Goal: Communication & Community: Participate in discussion

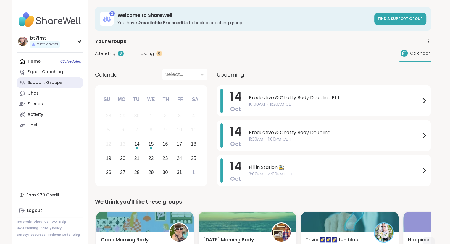
click at [43, 83] on div "Support Groups" at bounding box center [45, 83] width 35 height 6
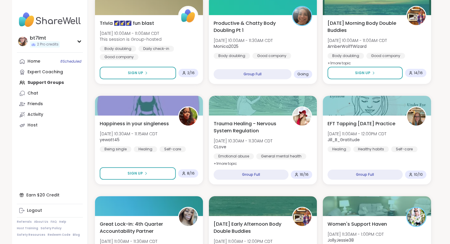
scroll to position [207, 0]
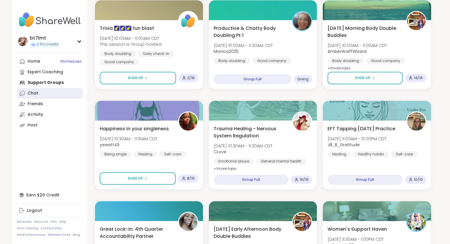
click at [40, 91] on link "Chat" at bounding box center [50, 93] width 66 height 11
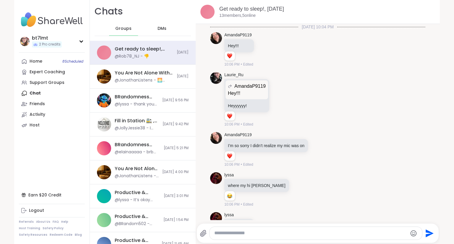
scroll to position [3089, 0]
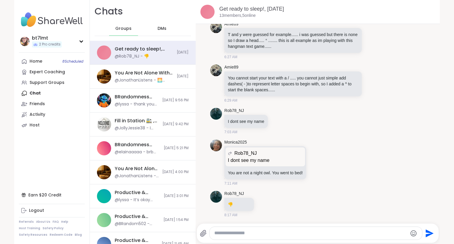
click at [158, 28] on span "DMs" at bounding box center [162, 29] width 9 height 6
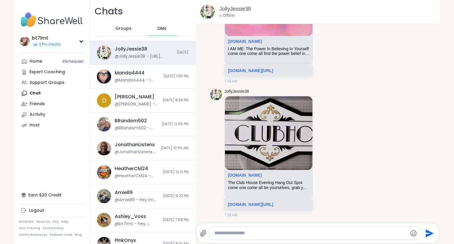
scroll to position [2485, 0]
click at [35, 55] on nav "bt7lmt 2 Pro credits Profile Membership Settings Help Home 8 Scheduled Expert C…" at bounding box center [52, 122] width 76 height 244
click at [36, 60] on div "Home 8 Scheduled" at bounding box center [36, 62] width 13 height 6
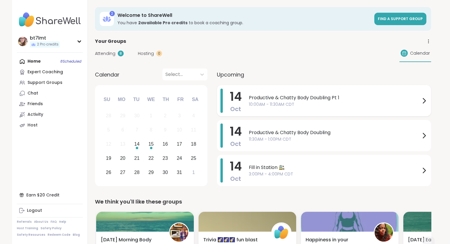
click at [346, 107] on span "10:00AM - 11:30AM CDT" at bounding box center [335, 104] width 172 height 6
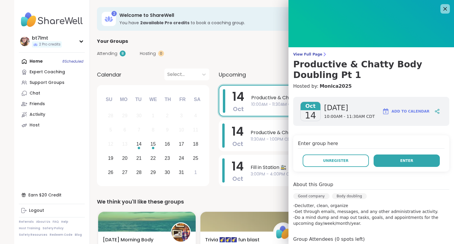
click at [382, 160] on button "Enter" at bounding box center [407, 161] width 66 height 12
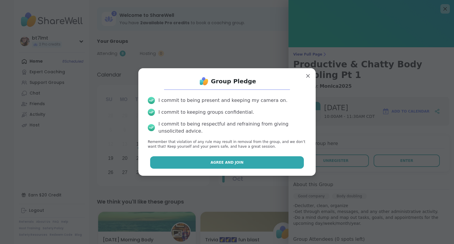
click at [252, 162] on button "Agree and Join" at bounding box center [227, 162] width 154 height 12
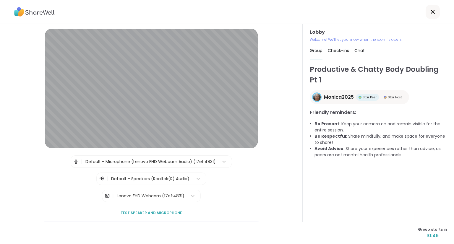
click at [182, 196] on div "Lenovo FHD Webcam (17ef:4831)" at bounding box center [151, 196] width 74 height 12
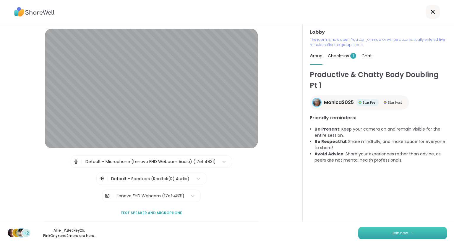
click at [369, 227] on button "Join now" at bounding box center [403, 233] width 89 height 12
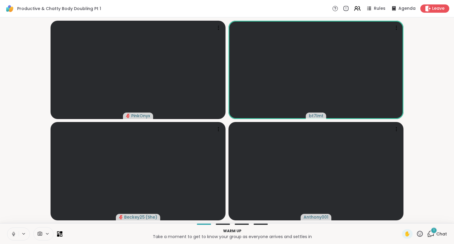
click at [436, 230] on div "1 Chat" at bounding box center [437, 234] width 20 height 9
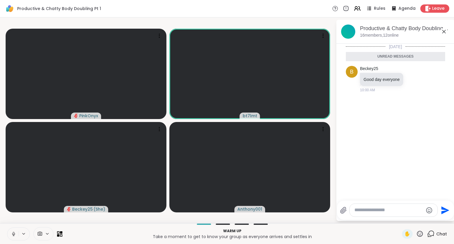
click at [390, 209] on textarea "Type your message" at bounding box center [389, 210] width 69 height 6
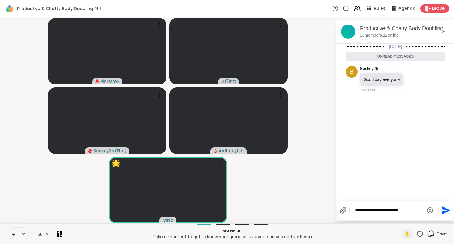
click at [418, 211] on textarea "**********" at bounding box center [389, 210] width 69 height 6
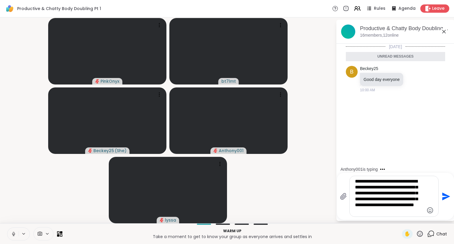
type textarea "**********"
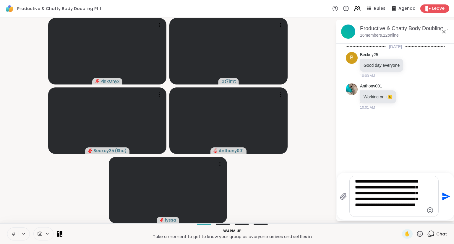
click at [408, 181] on textarea "**********" at bounding box center [389, 197] width 69 height 36
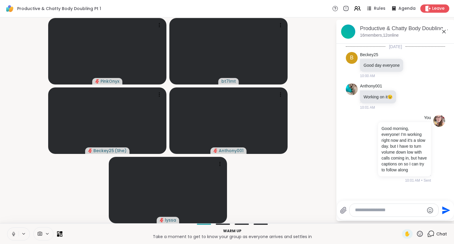
click at [405, 209] on textarea "Type your message" at bounding box center [389, 210] width 69 height 6
type textarea "**********"
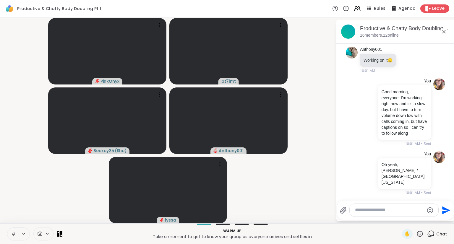
click at [14, 233] on icon at bounding box center [13, 234] width 5 height 5
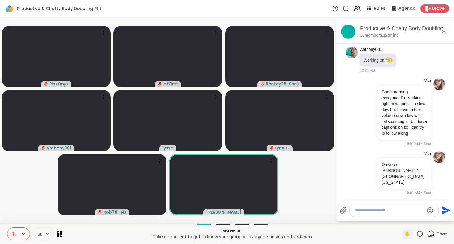
click at [12, 234] on icon at bounding box center [14, 234] width 4 height 4
click at [13, 233] on icon at bounding box center [13, 233] width 1 height 3
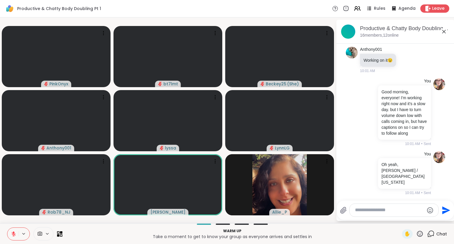
click at [375, 209] on textarea "Type your message" at bounding box center [389, 210] width 69 height 6
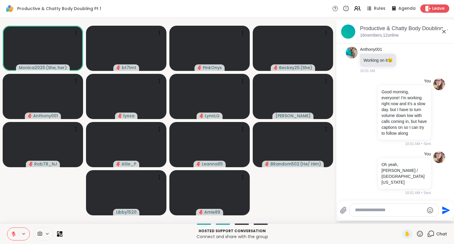
drag, startPoint x: 405, startPoint y: 214, endPoint x: 406, endPoint y: 212, distance: 3.2
click at [405, 214] on div at bounding box center [394, 210] width 89 height 13
click at [406, 212] on textarea "Type your message" at bounding box center [389, 210] width 69 height 6
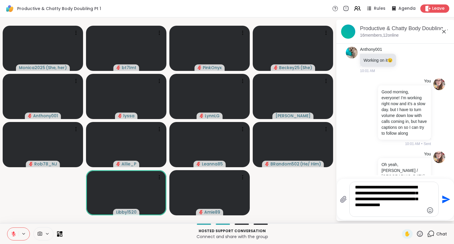
type textarea "**********"
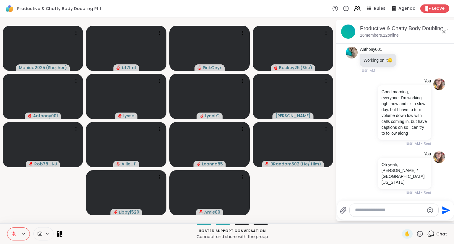
scroll to position [104, 0]
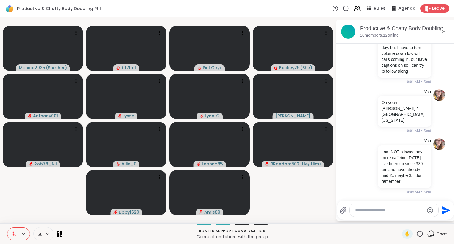
click at [398, 211] on textarea "Type your message" at bounding box center [389, 210] width 69 height 6
click at [386, 209] on textarea "Type your message" at bounding box center [389, 210] width 69 height 6
click at [380, 213] on textarea "Type your message" at bounding box center [389, 210] width 69 height 6
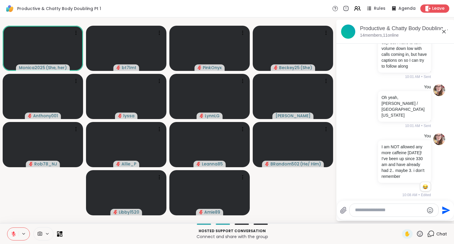
scroll to position [112, 0]
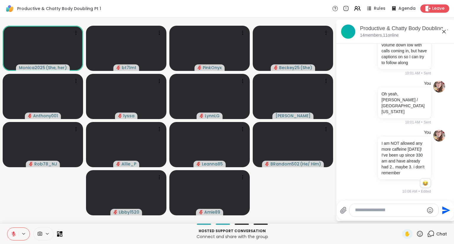
click at [379, 209] on textarea "Type your message" at bounding box center [389, 210] width 69 height 6
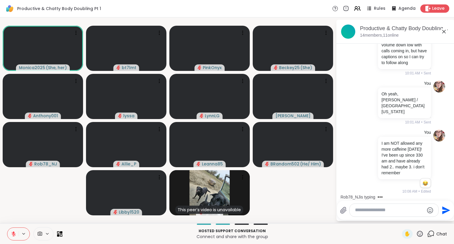
click at [369, 210] on textarea "Type your message" at bounding box center [389, 210] width 69 height 6
click at [377, 211] on textarea "Type your message" at bounding box center [389, 210] width 69 height 6
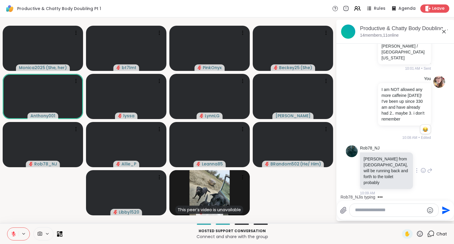
scroll to position [193, 0]
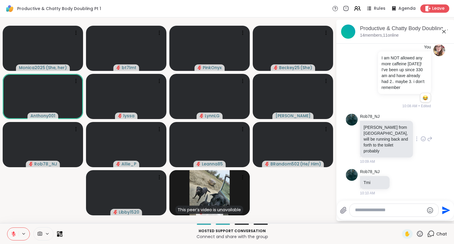
click at [427, 140] on icon at bounding box center [429, 138] width 5 height 7
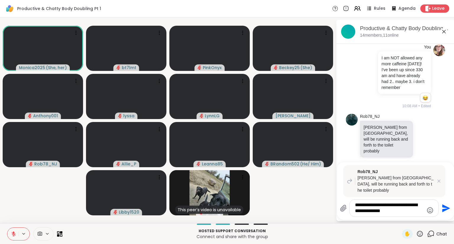
type textarea "**********"
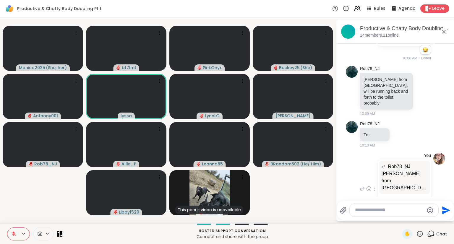
scroll to position [270, 0]
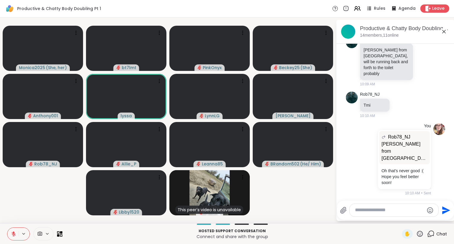
click at [363, 208] on textarea "Type your message" at bounding box center [389, 210] width 69 height 6
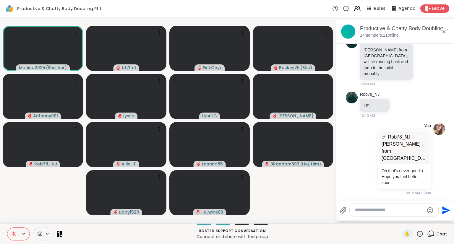
click at [14, 236] on icon at bounding box center [14, 234] width 4 height 4
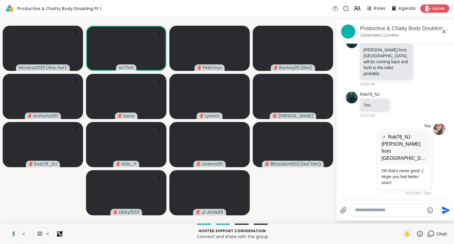
click at [13, 234] on icon at bounding box center [14, 234] width 2 height 2
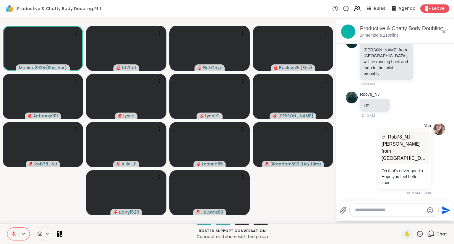
click at [386, 212] on textarea "Type your message" at bounding box center [389, 210] width 69 height 6
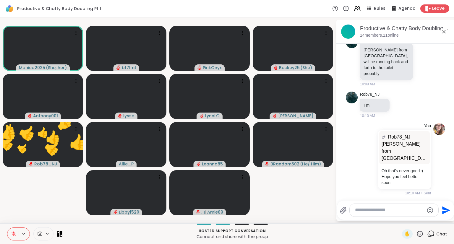
click at [378, 214] on div at bounding box center [394, 210] width 89 height 13
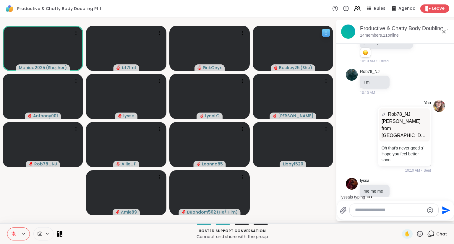
scroll to position [382, 0]
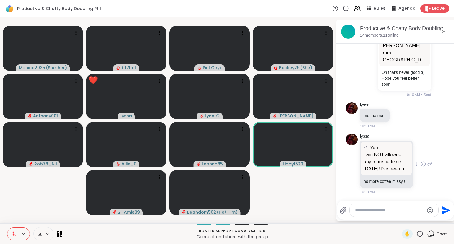
click at [427, 161] on icon at bounding box center [429, 164] width 5 height 7
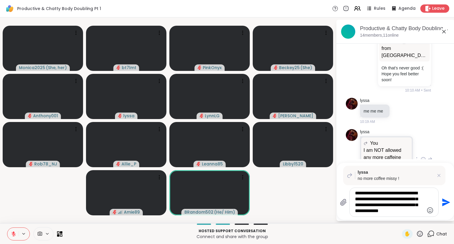
type textarea "**********"
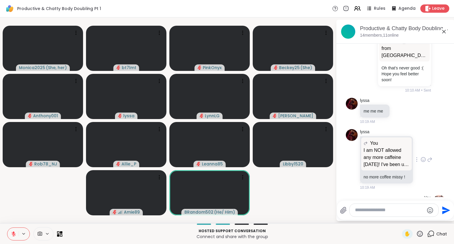
scroll to position [470, 0]
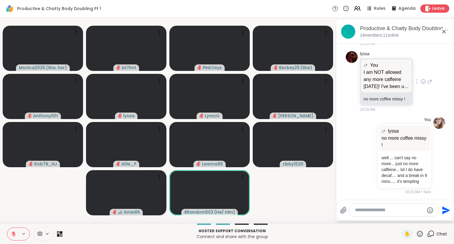
click at [421, 79] on icon at bounding box center [423, 82] width 5 height 6
click at [395, 70] on div "Select Reaction: Joy" at bounding box center [397, 72] width 5 height 5
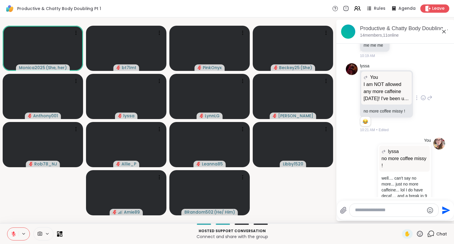
scroll to position [479, 0]
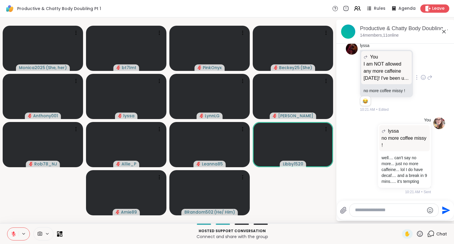
click at [377, 206] on div at bounding box center [394, 210] width 89 height 13
click at [377, 212] on textarea "Type your message" at bounding box center [389, 210] width 69 height 6
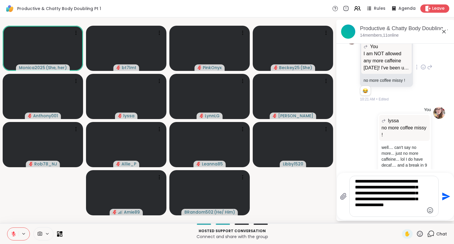
type textarea "**********"
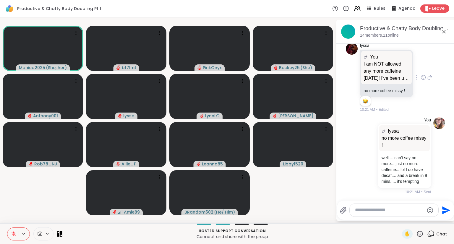
scroll to position [557, 0]
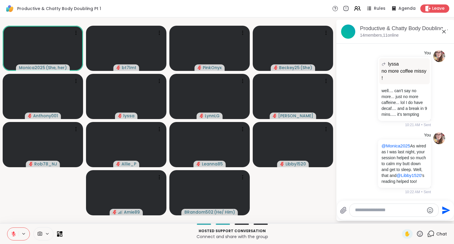
click at [382, 212] on textarea "Type your message" at bounding box center [389, 210] width 69 height 6
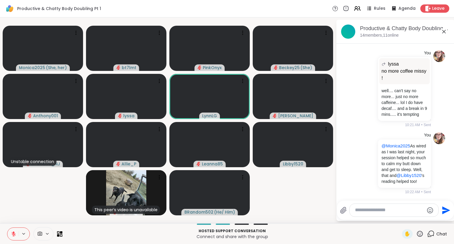
click at [419, 236] on icon at bounding box center [420, 233] width 7 height 7
click at [426, 220] on span "🌟" at bounding box center [429, 218] width 6 height 7
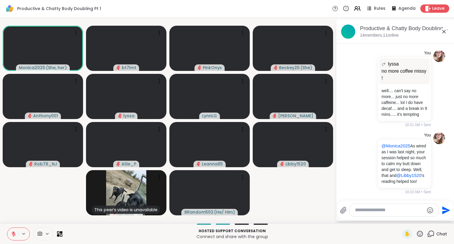
click at [374, 210] on textarea "Type your message" at bounding box center [389, 210] width 69 height 6
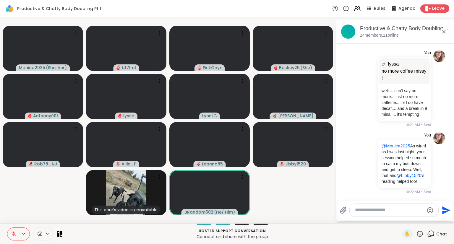
click at [366, 211] on textarea "Type your message" at bounding box center [389, 210] width 69 height 6
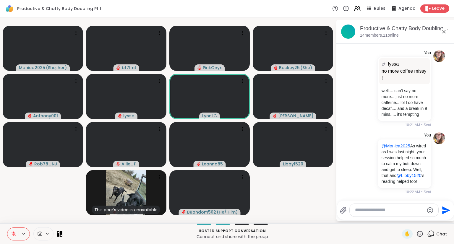
click at [401, 209] on textarea "Type your message" at bounding box center [389, 210] width 69 height 6
click at [417, 232] on icon at bounding box center [420, 234] width 6 height 6
click at [426, 216] on span "🌟" at bounding box center [429, 218] width 6 height 7
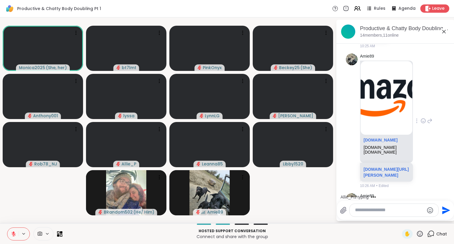
scroll to position [786, 0]
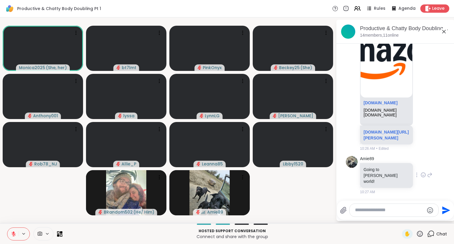
click at [421, 178] on icon at bounding box center [423, 175] width 5 height 6
click at [408, 168] on div "Select Reaction: Thumbs up" at bounding box center [410, 165] width 5 height 5
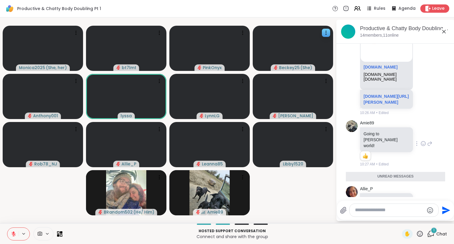
scroll to position [826, 0]
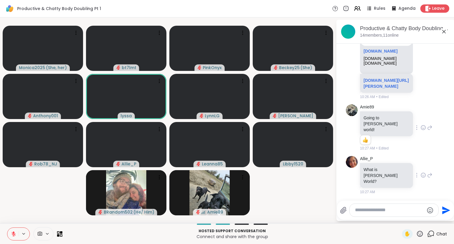
click at [427, 179] on icon at bounding box center [429, 175] width 5 height 7
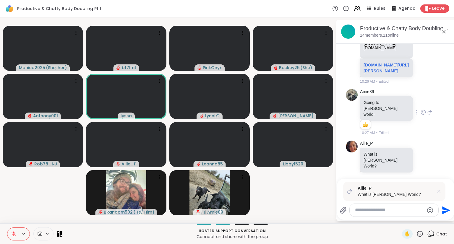
scroll to position [840, 0]
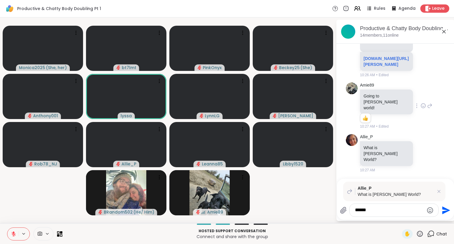
type textarea "*******"
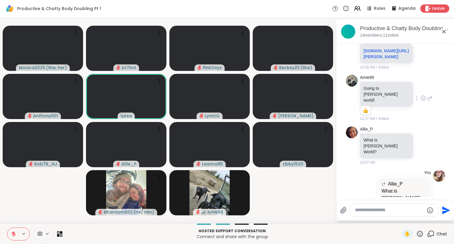
scroll to position [885, 0]
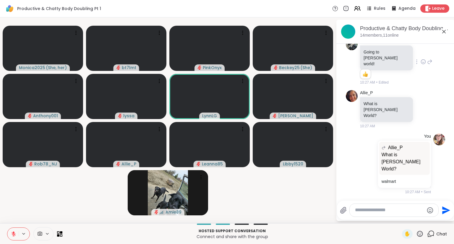
click at [379, 212] on textarea "Type your message" at bounding box center [389, 210] width 69 height 6
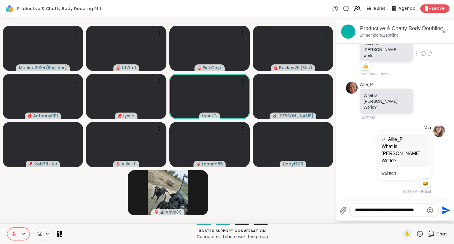
scroll to position [897, 0]
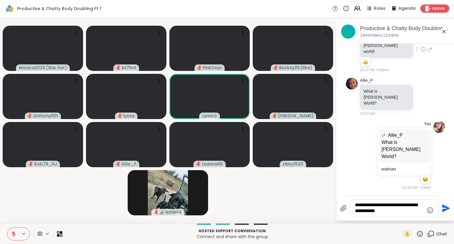
type textarea "**********"
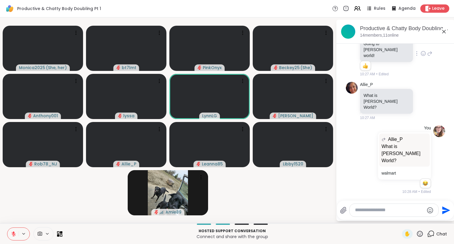
scroll to position [936, 0]
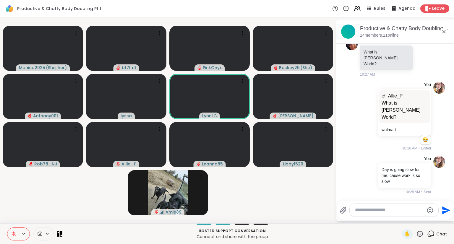
click at [375, 212] on textarea "Type your message" at bounding box center [389, 210] width 69 height 6
drag, startPoint x: 393, startPoint y: 210, endPoint x: 396, endPoint y: 216, distance: 7.3
click at [393, 210] on textarea "Type your message" at bounding box center [389, 210] width 69 height 6
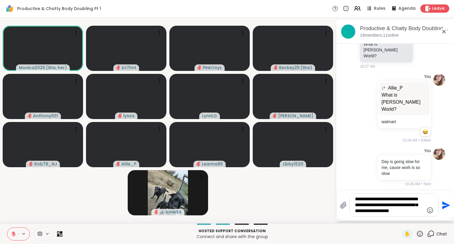
type textarea "**********"
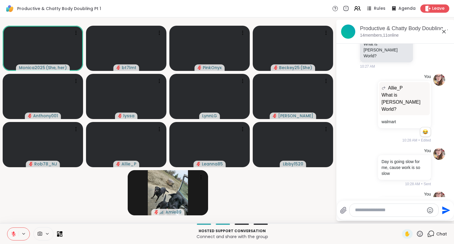
scroll to position [992, 0]
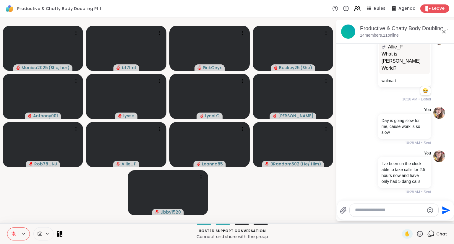
drag, startPoint x: 391, startPoint y: 242, endPoint x: 385, endPoint y: 258, distance: 16.8
click at [12, 233] on icon at bounding box center [13, 234] width 5 height 5
click at [13, 236] on icon at bounding box center [13, 235] width 0 height 1
click at [15, 234] on icon at bounding box center [14, 234] width 4 height 4
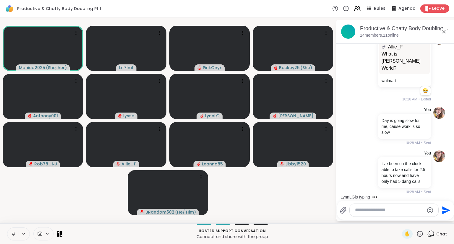
scroll to position [1023, 0]
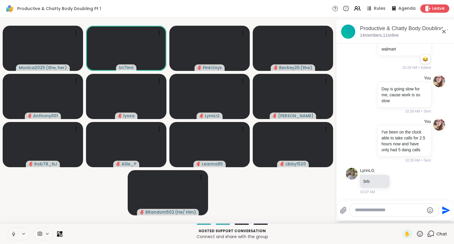
click at [13, 236] on icon at bounding box center [13, 235] width 0 height 1
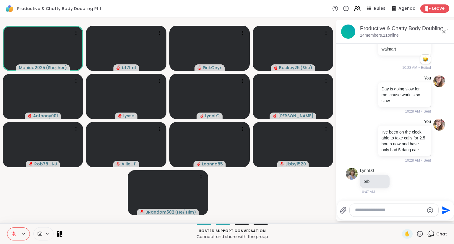
click at [14, 236] on icon at bounding box center [13, 234] width 5 height 5
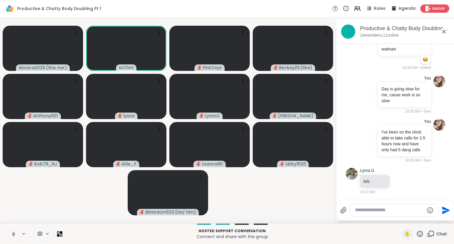
click at [13, 234] on icon at bounding box center [13, 234] width 5 height 5
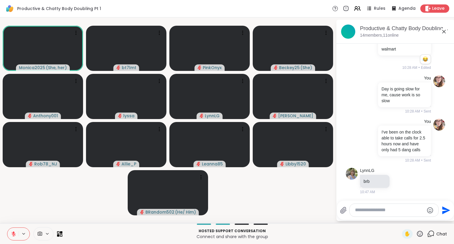
click at [7, 228] on button at bounding box center [12, 234] width 11 height 12
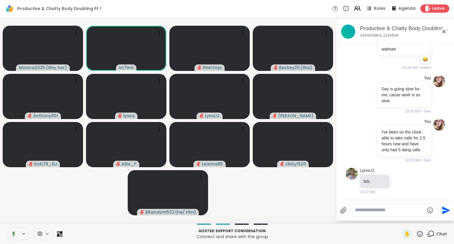
click at [11, 235] on icon at bounding box center [12, 234] width 5 height 5
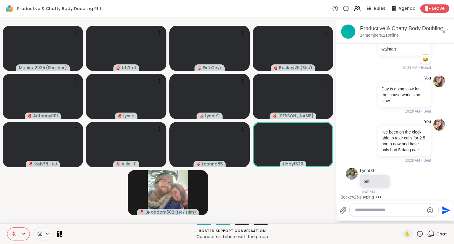
click at [390, 209] on textarea "Type your message" at bounding box center [389, 210] width 69 height 6
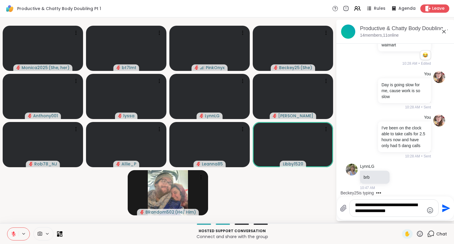
scroll to position [1088, 0]
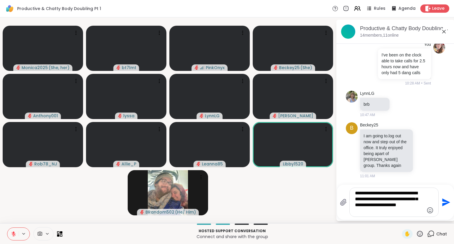
type textarea "**********"
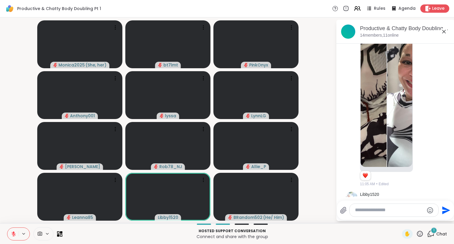
scroll to position [1477, 0]
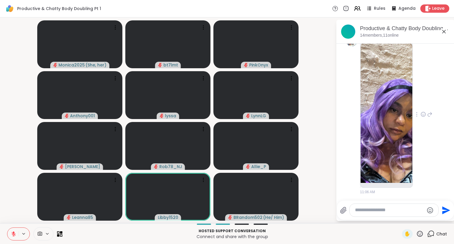
click at [421, 115] on icon at bounding box center [423, 115] width 5 height 6
click at [421, 104] on div "Select Reaction: Heart" at bounding box center [423, 104] width 5 height 5
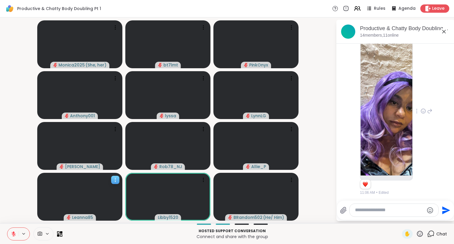
scroll to position [1486, 0]
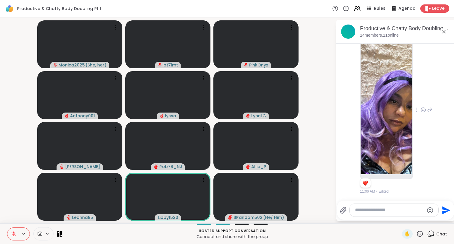
click at [13, 235] on icon at bounding box center [14, 234] width 4 height 4
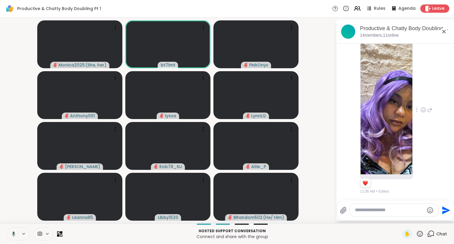
click at [398, 151] on img at bounding box center [387, 104] width 52 height 141
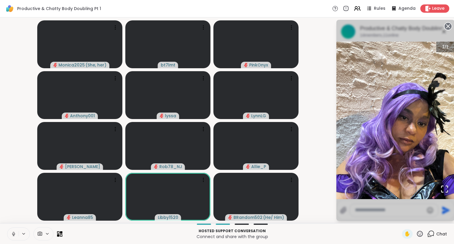
click at [305, 182] on video-player-container "Monica2025 ( She, her ) bt7lmt PinkOnyx Anthony001 lyssa LynnLG Donald Rob78_NJ…" at bounding box center [168, 120] width 329 height 201
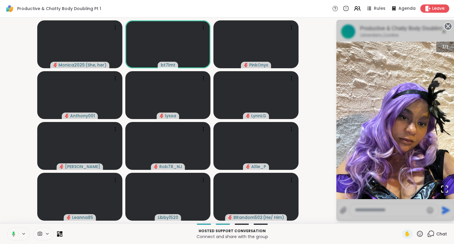
click at [448, 25] on circle at bounding box center [448, 26] width 7 height 7
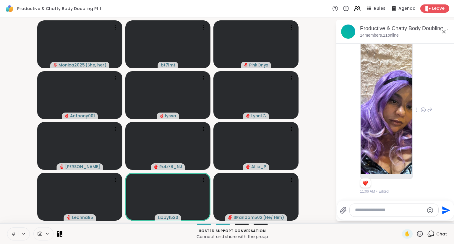
click at [12, 235] on icon at bounding box center [13, 234] width 5 height 5
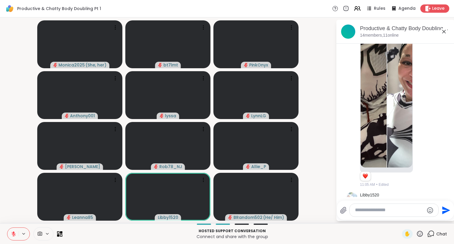
scroll to position [1279, 0]
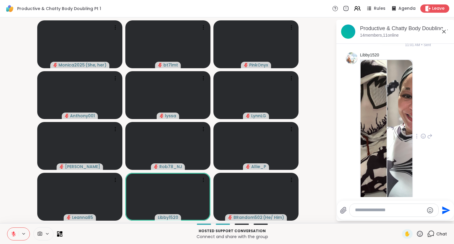
click at [388, 143] on img at bounding box center [401, 130] width 26 height 141
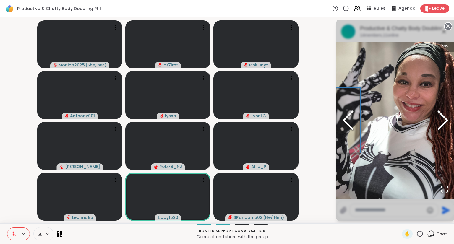
click at [347, 119] on icon "Previous Slide" at bounding box center [349, 120] width 18 height 35
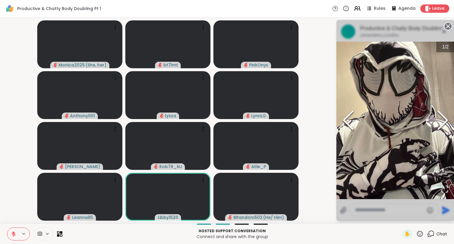
click at [445, 117] on polyline "Next Slide" at bounding box center [443, 121] width 9 height 18
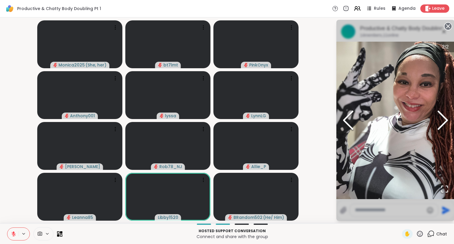
click at [448, 25] on icon at bounding box center [448, 26] width 8 height 8
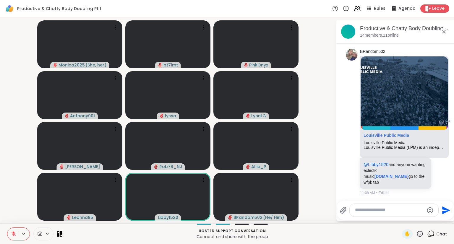
scroll to position [1796, 0]
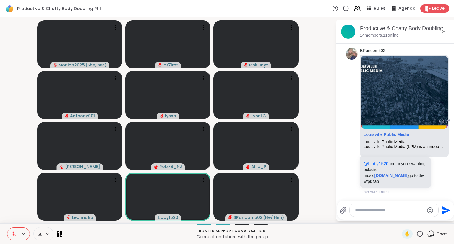
click at [439, 124] on icon at bounding box center [441, 121] width 5 height 6
click at [439, 113] on div "Select Reaction: Heart" at bounding box center [441, 111] width 5 height 5
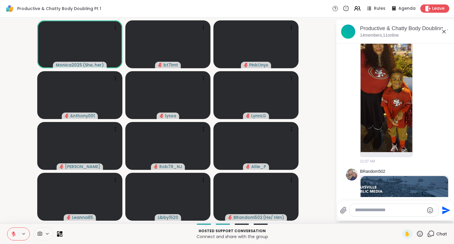
scroll to position [1665, 0]
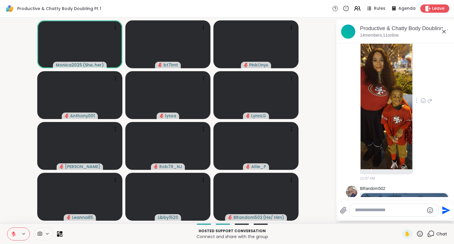
click at [421, 104] on icon at bounding box center [423, 101] width 5 height 6
click at [421, 94] on div "Select Reaction: Heart" at bounding box center [423, 91] width 5 height 5
click at [395, 112] on img at bounding box center [387, 99] width 52 height 141
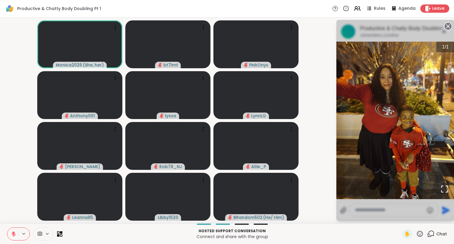
click at [449, 26] on icon at bounding box center [448, 26] width 8 height 8
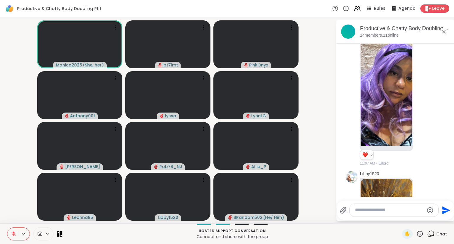
scroll to position [1517, 0]
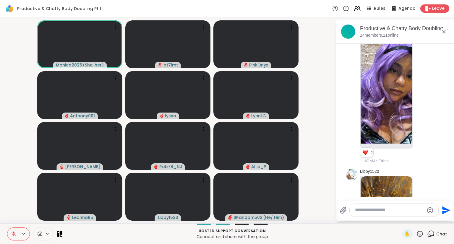
click at [390, 108] on img at bounding box center [387, 73] width 52 height 141
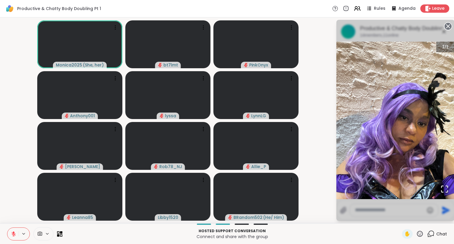
click at [449, 28] on circle at bounding box center [448, 26] width 7 height 7
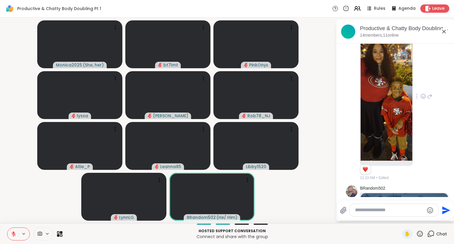
scroll to position [1822, 0]
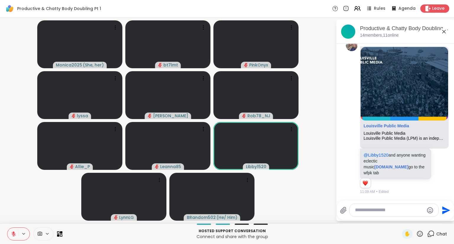
click at [397, 205] on div at bounding box center [394, 210] width 89 height 13
click at [401, 212] on textarea "Type your message" at bounding box center [389, 210] width 69 height 6
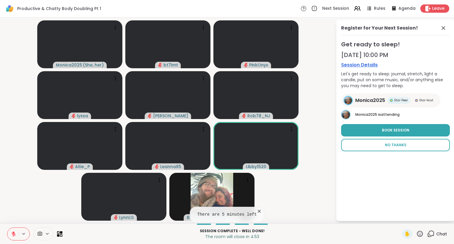
click at [394, 143] on span "No Thanks" at bounding box center [396, 145] width 22 height 5
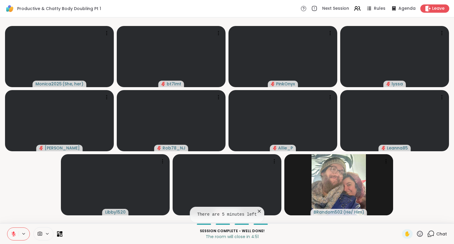
click at [431, 234] on div "Chat" at bounding box center [437, 234] width 20 height 9
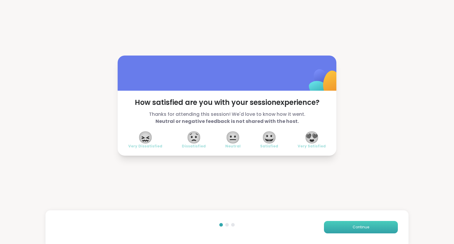
click at [363, 227] on span "Continue" at bounding box center [361, 227] width 17 height 5
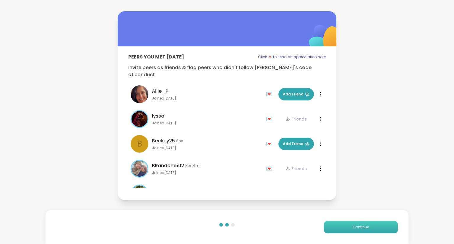
click at [363, 227] on span "Continue" at bounding box center [361, 227] width 17 height 5
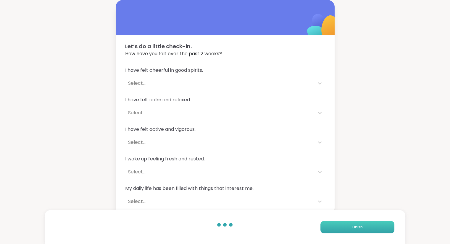
click at [363, 227] on button "Finish" at bounding box center [357, 227] width 74 height 12
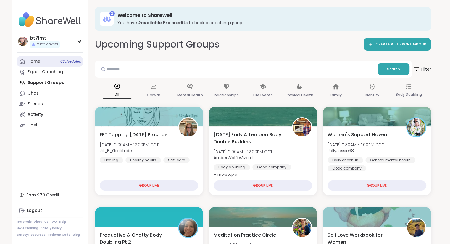
click at [37, 61] on div "Home 8 Scheduled" at bounding box center [34, 62] width 13 height 6
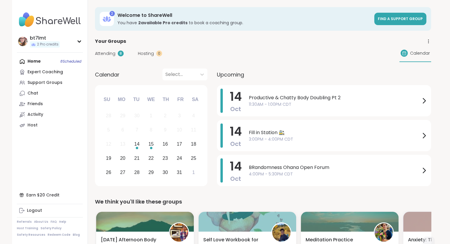
click at [325, 103] on span "11:30AM - 1:00PM CDT" at bounding box center [335, 104] width 172 height 6
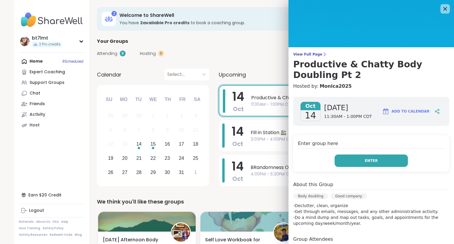
click at [341, 162] on button "Enter" at bounding box center [371, 161] width 73 height 12
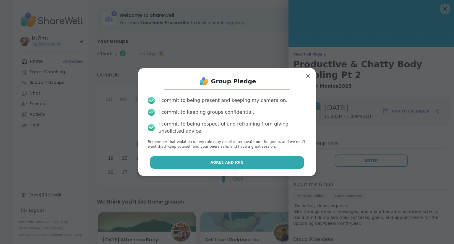
click at [255, 159] on button "Agree and Join" at bounding box center [227, 162] width 154 height 12
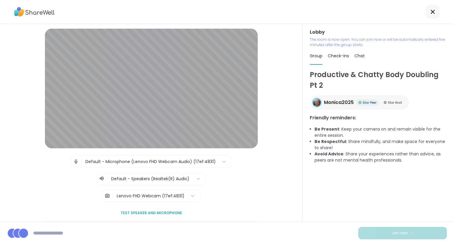
click at [156, 196] on div "Lenovo FHD Webcam (17ef:4831)" at bounding box center [151, 196] width 68 height 6
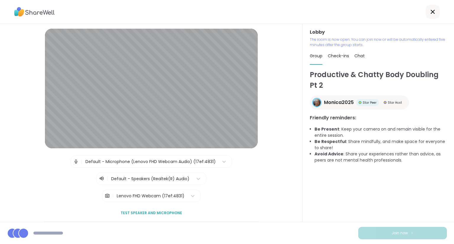
click at [392, 204] on div "Productive & Chatty Body Doubling Pt 2 Monica2025 Star Peer Star Host Friendly …" at bounding box center [378, 146] width 137 height 153
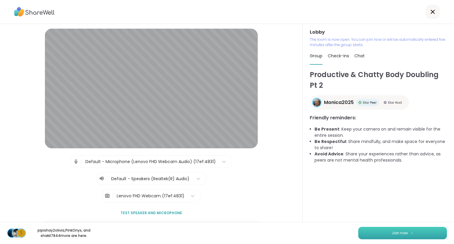
click at [403, 231] on span "Join now" at bounding box center [400, 233] width 16 height 5
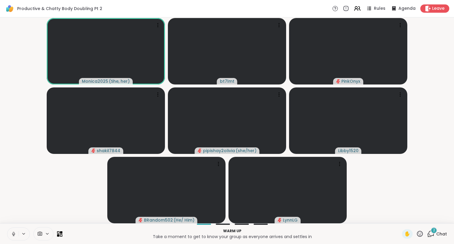
click at [12, 238] on button at bounding box center [12, 234] width 11 height 12
click at [433, 233] on span "2" at bounding box center [434, 230] width 2 height 5
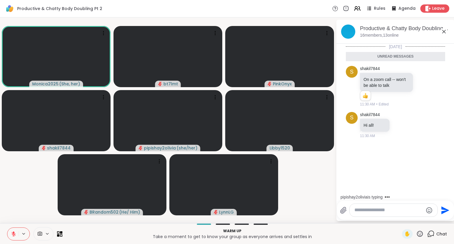
click at [383, 211] on textarea "Type your message" at bounding box center [389, 210] width 69 height 6
type textarea "**********"
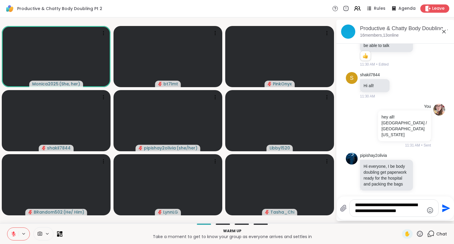
scroll to position [32, 0]
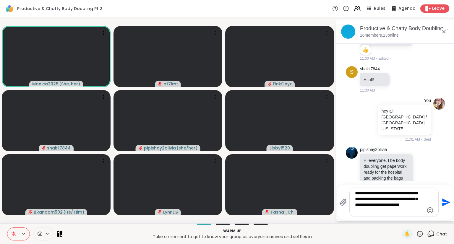
type textarea "**********"
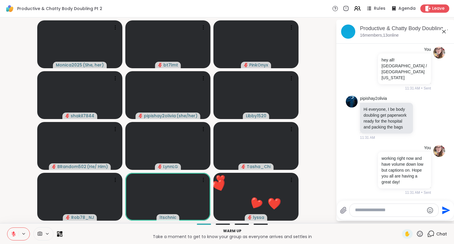
scroll to position [155, 0]
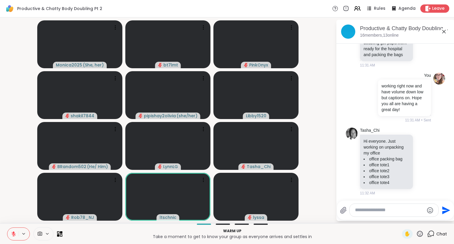
click at [367, 212] on textarea "Type your message" at bounding box center [389, 210] width 69 height 6
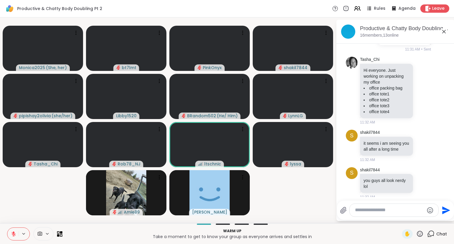
scroll to position [236, 0]
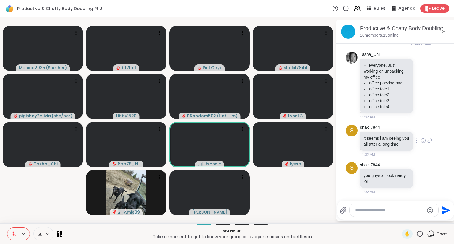
click at [421, 138] on icon at bounding box center [423, 141] width 5 height 6
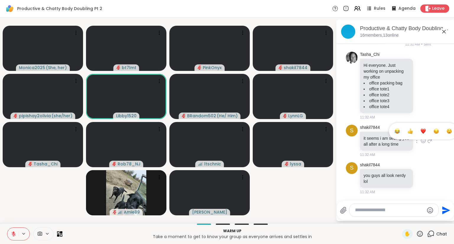
click at [421, 129] on div "Select Reaction: Heart" at bounding box center [423, 131] width 5 height 5
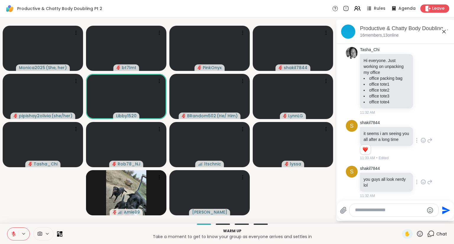
click at [421, 185] on icon at bounding box center [423, 182] width 5 height 6
click at [395, 175] on div "Select Reaction: Joy" at bounding box center [397, 172] width 5 height 5
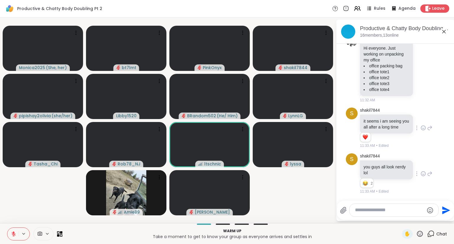
click at [427, 174] on icon at bounding box center [429, 173] width 5 height 7
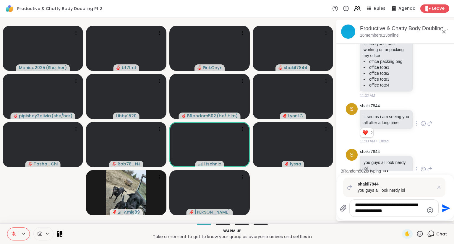
type textarea "**********"
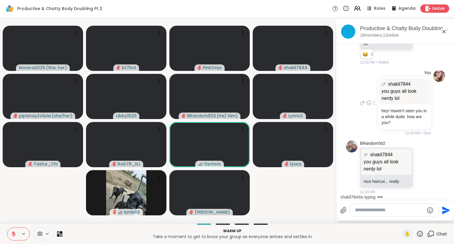
scroll to position [434, 0]
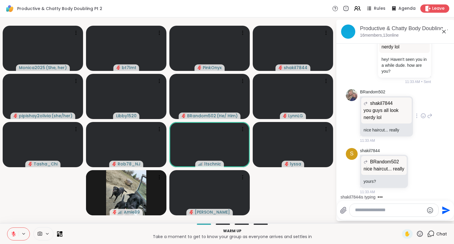
click at [421, 116] on icon at bounding box center [423, 116] width 5 height 6
click at [394, 108] on button "Select Reaction: Joy" at bounding box center [398, 107] width 12 height 12
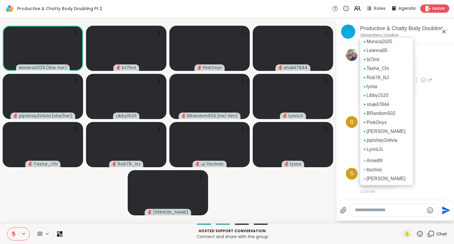
scroll to position [4, 0]
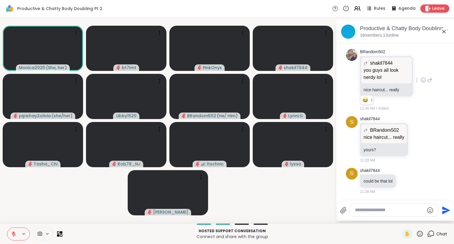
click at [376, 213] on textarea "Type your message" at bounding box center [389, 210] width 69 height 6
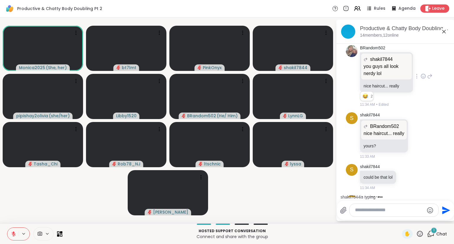
scroll to position [511, 0]
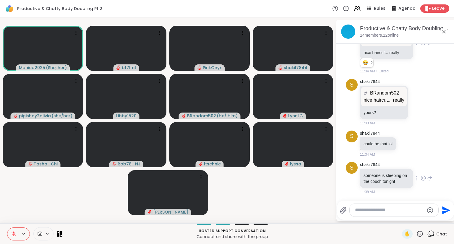
click at [421, 179] on icon at bounding box center [423, 178] width 5 height 6
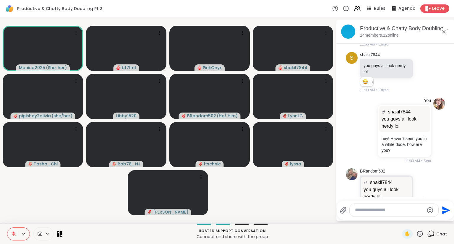
scroll to position [422, 0]
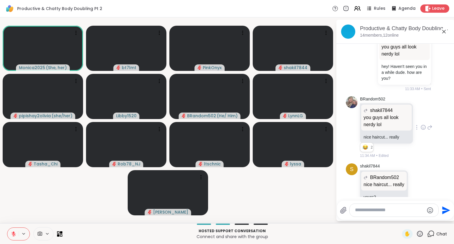
click at [417, 234] on icon at bounding box center [420, 233] width 7 height 7
click at [400, 219] on span "❤️" at bounding box center [403, 218] width 6 height 7
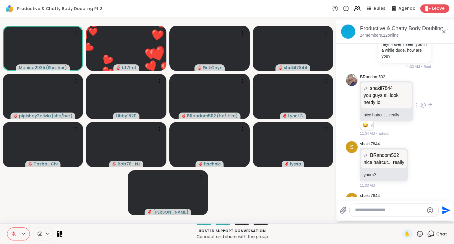
scroll to position [511, 0]
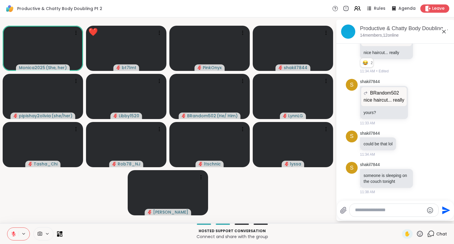
click at [401, 211] on textarea "Type your message" at bounding box center [389, 210] width 69 height 6
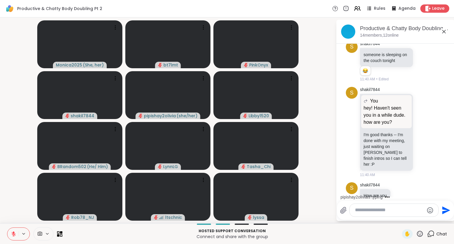
scroll to position [635, 0]
click at [421, 136] on icon at bounding box center [423, 133] width 5 height 6
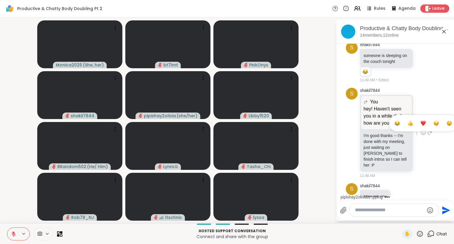
click at [421, 126] on div "Select Reaction: Heart" at bounding box center [423, 123] width 5 height 5
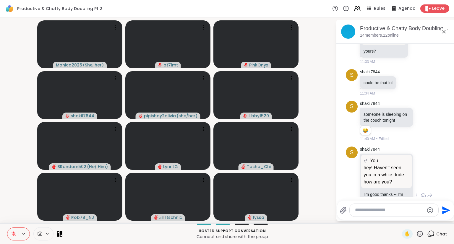
scroll to position [576, 0]
click at [423, 122] on icon at bounding box center [424, 122] width 2 height 1
click at [392, 118] on button "Select Reaction: Joy" at bounding box center [398, 112] width 12 height 12
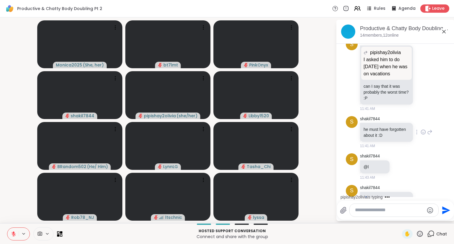
scroll to position [910, 0]
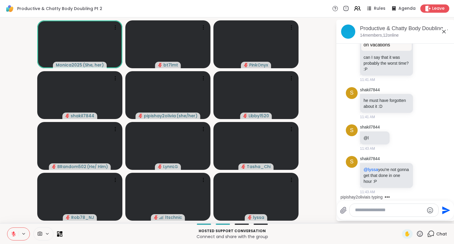
click at [407, 211] on textarea "Type your message" at bounding box center [389, 210] width 69 height 6
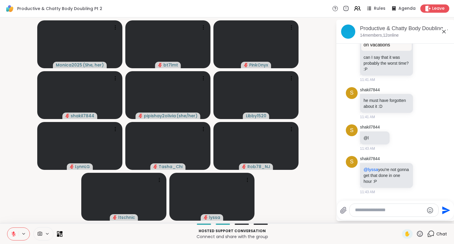
click at [58, 232] on icon at bounding box center [58, 232] width 3 height 3
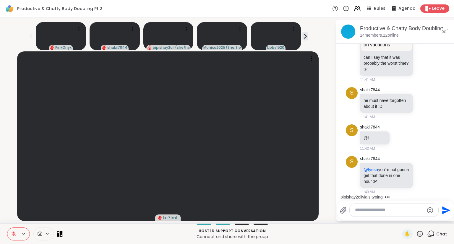
click at [57, 235] on icon at bounding box center [58, 235] width 3 height 3
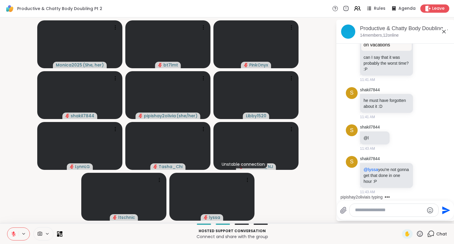
click at [363, 211] on textarea "Type your message" at bounding box center [389, 210] width 69 height 6
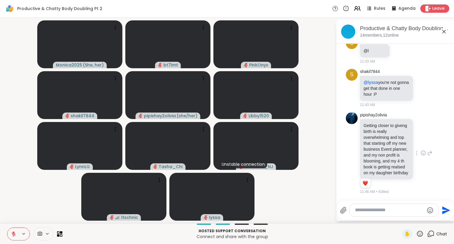
scroll to position [1009, 0]
click at [422, 151] on icon at bounding box center [424, 153] width 4 height 4
click at [421, 141] on div "Select Reaction: Heart" at bounding box center [423, 143] width 5 height 5
click at [427, 150] on icon at bounding box center [429, 153] width 5 height 7
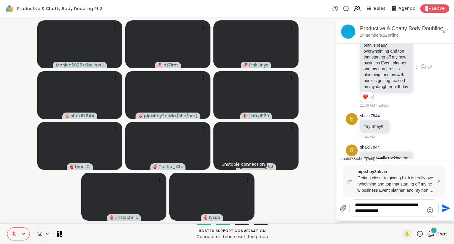
scroll to position [1116, 0]
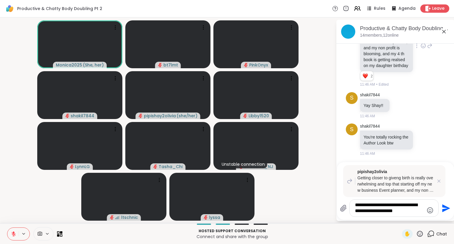
type textarea "**********"
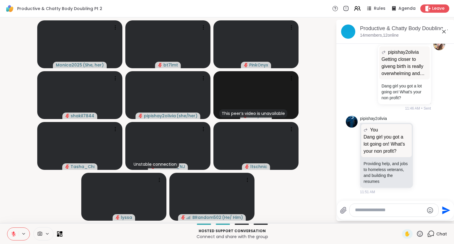
scroll to position [1247, 0]
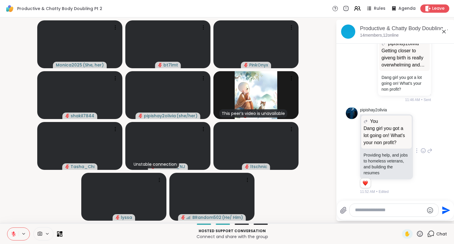
click at [423, 152] on icon at bounding box center [424, 151] width 2 height 1
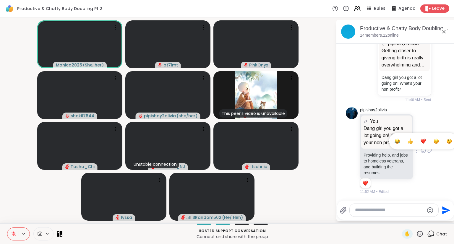
click at [421, 144] on span "Select Reaction: Heart" at bounding box center [423, 141] width 5 height 6
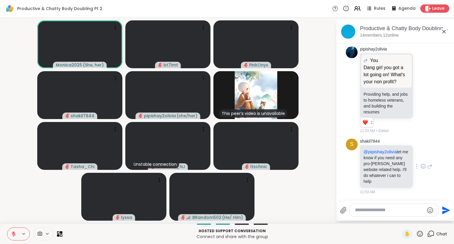
click at [421, 166] on icon at bounding box center [423, 167] width 5 height 6
click at [421, 158] on div "Select Reaction: Heart" at bounding box center [423, 156] width 5 height 5
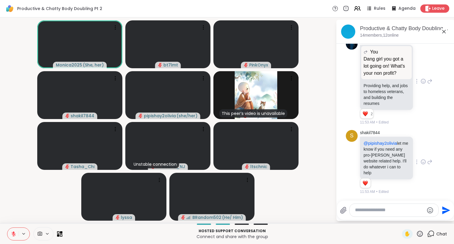
scroll to position [1317, 0]
click at [427, 81] on icon at bounding box center [429, 81] width 5 height 7
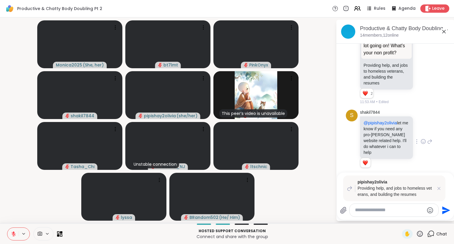
click at [390, 209] on textarea "Type your message" at bounding box center [389, 210] width 69 height 6
type textarea "*********"
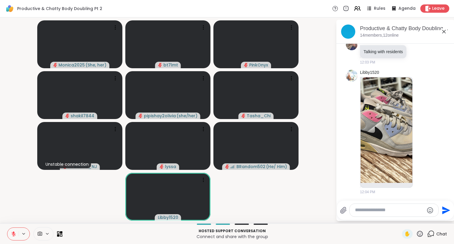
scroll to position [1624, 0]
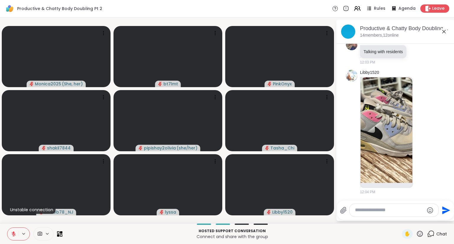
click at [388, 217] on div "Send" at bounding box center [395, 210] width 117 height 19
click at [389, 214] on div at bounding box center [394, 210] width 89 height 13
click at [390, 211] on textarea "Type your message" at bounding box center [389, 210] width 69 height 6
type textarea "**********"
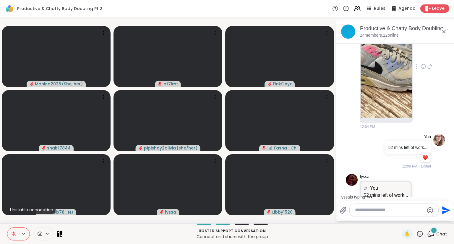
scroll to position [1723, 0]
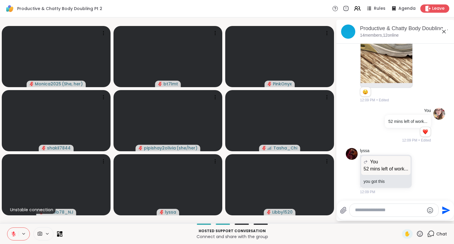
click at [370, 211] on textarea "Type your message" at bounding box center [389, 210] width 69 height 6
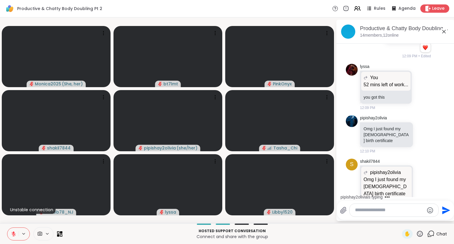
scroll to position [1880, 0]
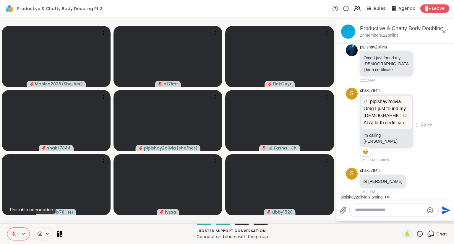
click at [421, 127] on icon at bounding box center [423, 125] width 5 height 6
click at [395, 118] on div "Select Reaction: Joy" at bounding box center [397, 115] width 5 height 5
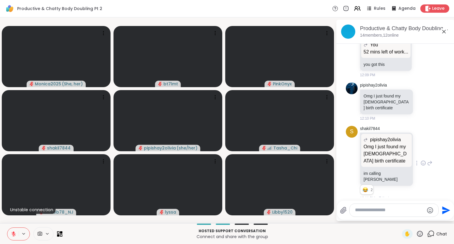
scroll to position [1791, 0]
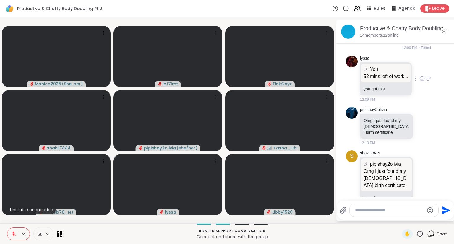
click at [420, 82] on icon at bounding box center [422, 79] width 5 height 6
click at [420, 72] on div "Select Reaction: Heart" at bounding box center [422, 69] width 5 height 5
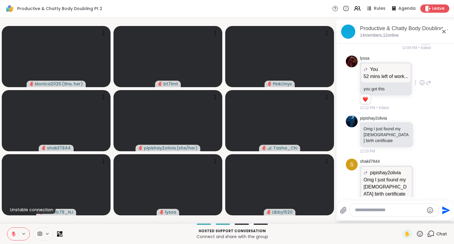
click at [427, 85] on icon at bounding box center [429, 83] width 4 height 4
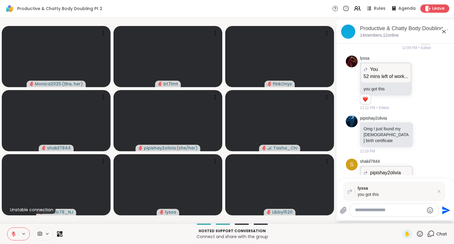
click at [410, 209] on textarea "Type your message" at bounding box center [389, 210] width 69 height 6
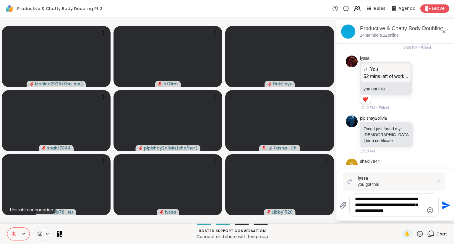
drag, startPoint x: 384, startPoint y: 212, endPoint x: 398, endPoint y: 212, distance: 13.3
click at [398, 212] on textarea "**********" at bounding box center [389, 205] width 69 height 18
drag, startPoint x: 396, startPoint y: 212, endPoint x: 382, endPoint y: 213, distance: 13.9
click at [382, 213] on textarea "**********" at bounding box center [389, 205] width 69 height 18
click at [422, 213] on textarea "**********" at bounding box center [389, 205] width 69 height 18
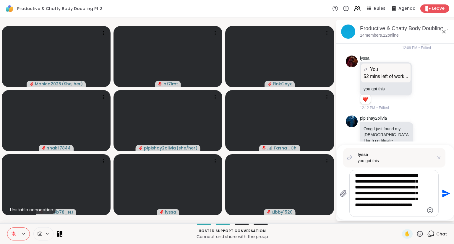
type textarea "**********"
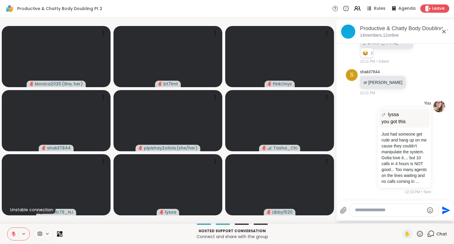
scroll to position [2008, 0]
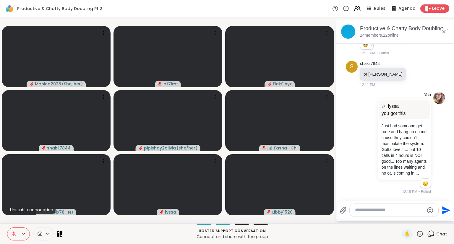
click at [392, 212] on textarea "Type your message" at bounding box center [389, 210] width 69 height 6
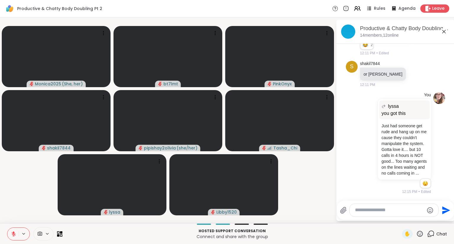
click at [403, 209] on textarea "Type your message" at bounding box center [389, 210] width 69 height 6
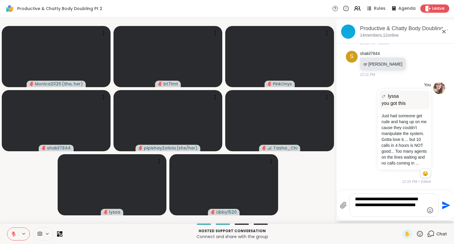
scroll to position [2013, 0]
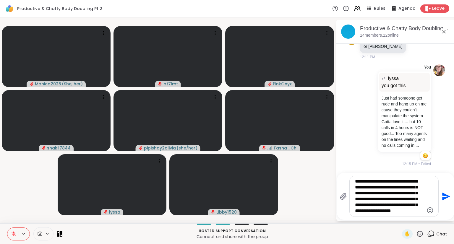
type textarea "**********"
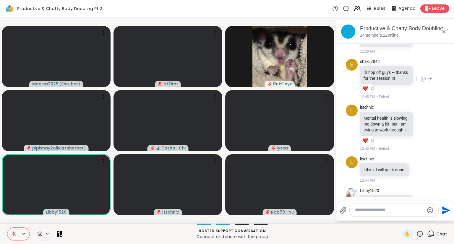
scroll to position [2265, 0]
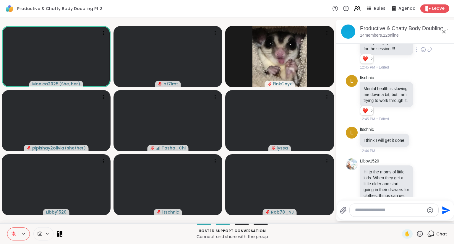
click at [421, 53] on icon at bounding box center [423, 50] width 5 height 6
click at [421, 43] on div "Select Reaction: Heart" at bounding box center [423, 40] width 5 height 5
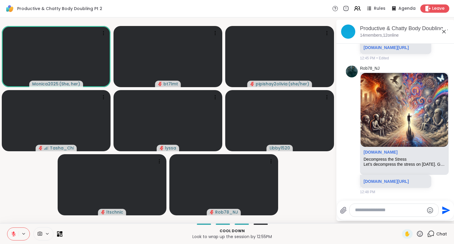
scroll to position [2661, 0]
click at [396, 209] on textarea "Type your message" at bounding box center [389, 210] width 69 height 6
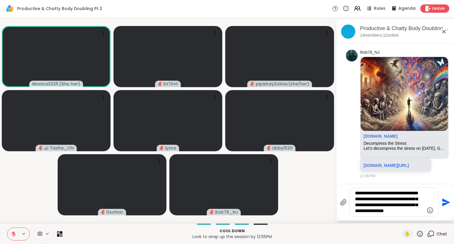
type textarea "**********"
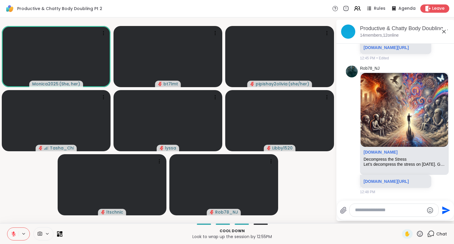
scroll to position [2722, 0]
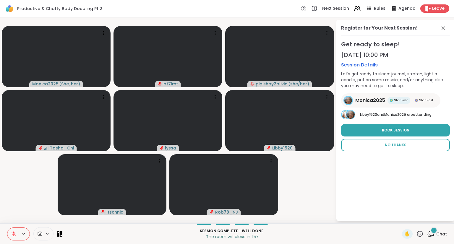
click at [404, 143] on span "No Thanks" at bounding box center [396, 145] width 22 height 5
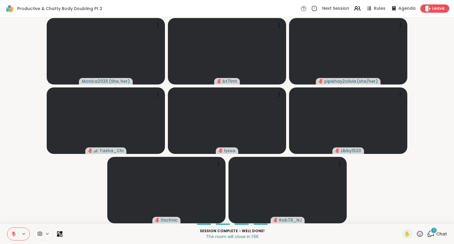
click at [437, 236] on span "Chat" at bounding box center [442, 234] width 11 height 6
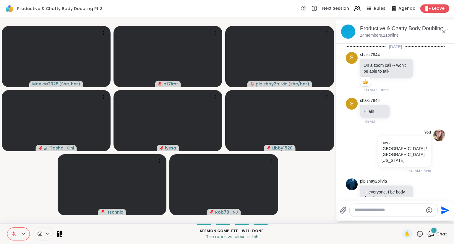
scroll to position [2739, 0]
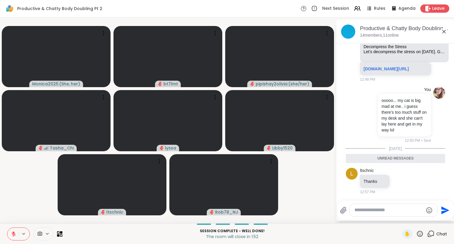
click at [398, 208] on textarea "Type your message" at bounding box center [389, 210] width 69 height 6
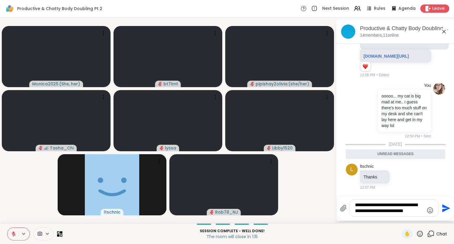
scroll to position [2751, 0]
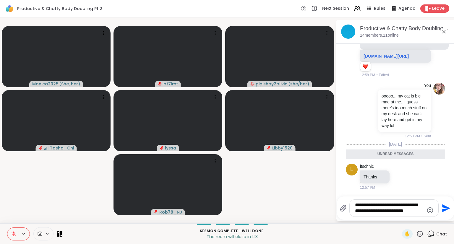
click at [416, 213] on textarea "**********" at bounding box center [389, 208] width 69 height 12
click at [416, 212] on textarea "**********" at bounding box center [389, 208] width 69 height 12
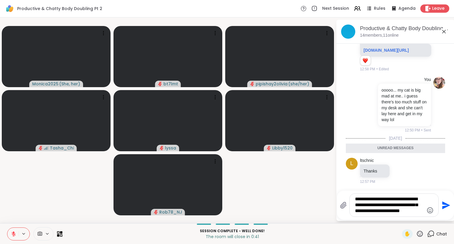
type textarea "**********"
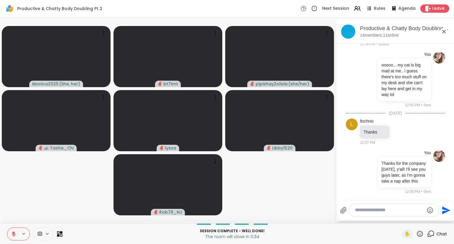
scroll to position [2797, 0]
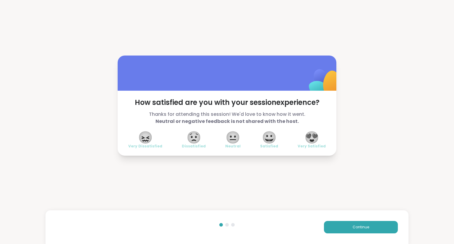
click at [342, 221] on div "Continue" at bounding box center [228, 228] width 364 height 34
click at [341, 226] on button "Continue" at bounding box center [361, 227] width 74 height 12
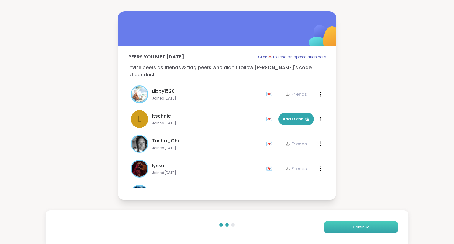
click at [341, 225] on button "Continue" at bounding box center [361, 227] width 74 height 12
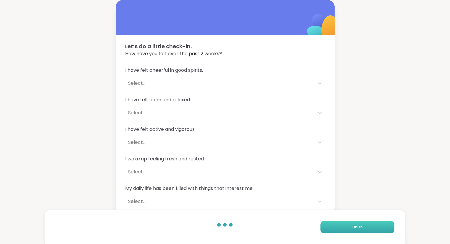
click at [341, 225] on button "Finish" at bounding box center [357, 227] width 74 height 12
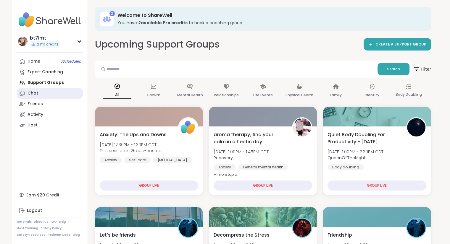
click at [44, 91] on link "Chat" at bounding box center [50, 93] width 66 height 11
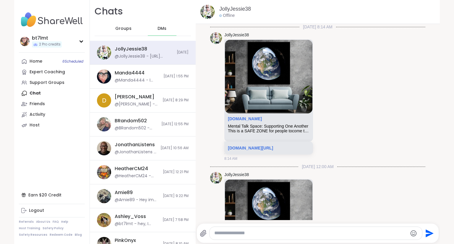
scroll to position [2485, 0]
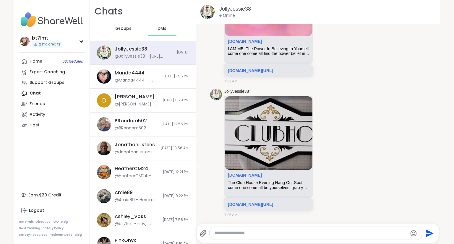
click at [121, 28] on span "Groups" at bounding box center [123, 29] width 16 height 6
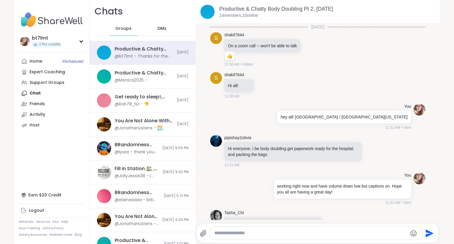
scroll to position [2162, 0]
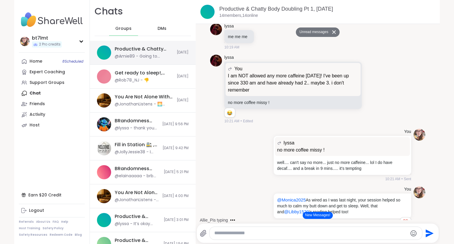
scroll to position [426, 0]
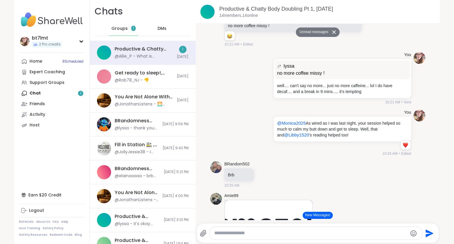
click at [158, 31] on span "DMs" at bounding box center [162, 29] width 9 height 6
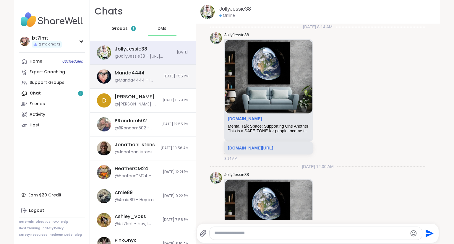
scroll to position [2485, 0]
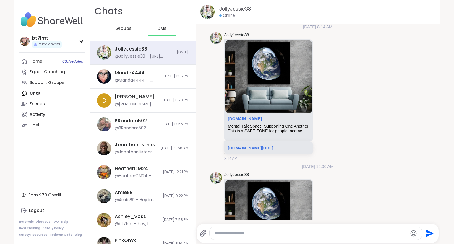
scroll to position [2485, 0]
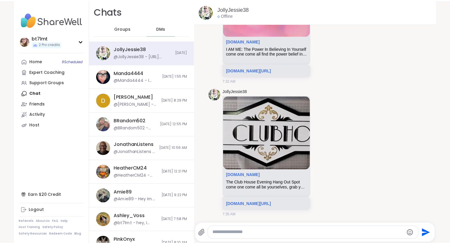
scroll to position [2485, 0]
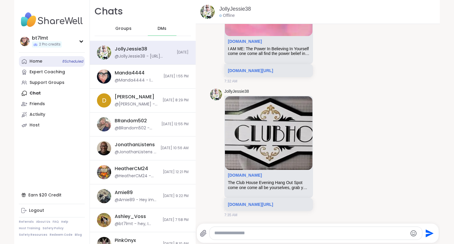
click at [32, 65] on link "Home 8 Scheduled" at bounding box center [52, 61] width 66 height 11
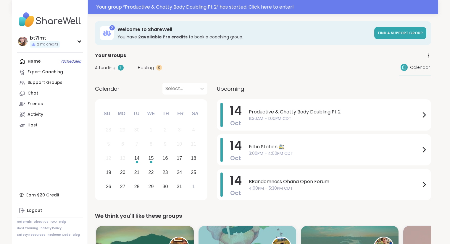
click at [214, 55] on div "Your Groups" at bounding box center [263, 55] width 336 height 7
